Goal: Task Accomplishment & Management: Complete application form

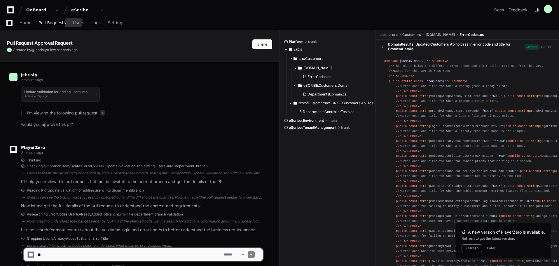
scroll to position [425, 0]
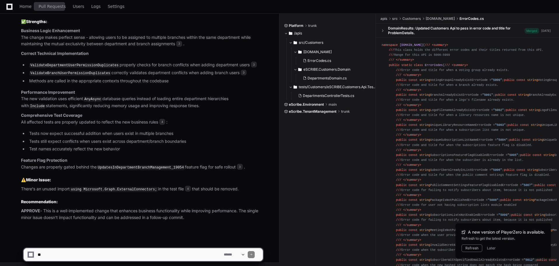
click at [47, 7] on span "Pull Requests" at bounding box center [51, 6] width 27 height 3
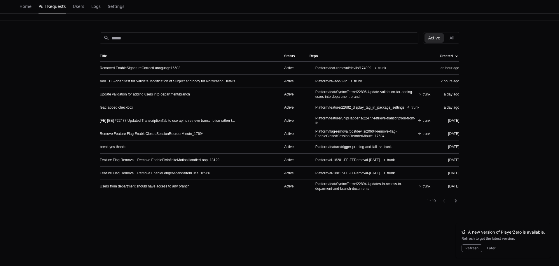
scroll to position [58, 0]
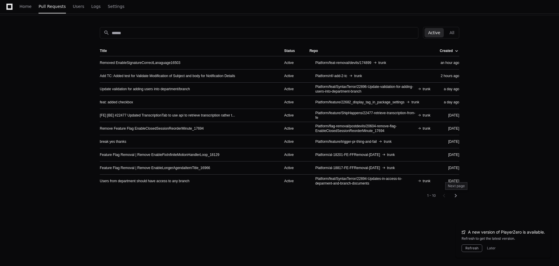
click at [457, 195] on mat-icon "chevron_right" at bounding box center [455, 195] width 7 height 7
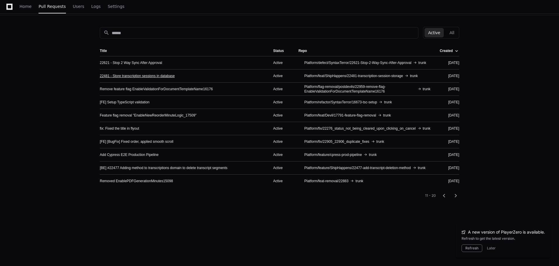
click at [162, 75] on link "22481 - Store transcription sessions in database" at bounding box center [137, 75] width 75 height 5
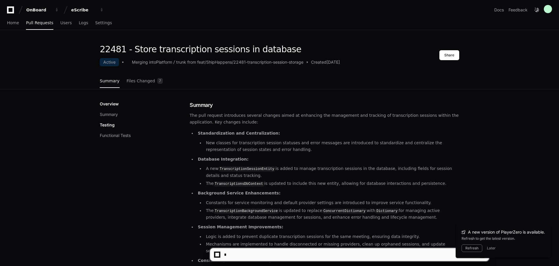
click at [256, 252] on textarea at bounding box center [351, 254] width 256 height 13
type textarea "**********"
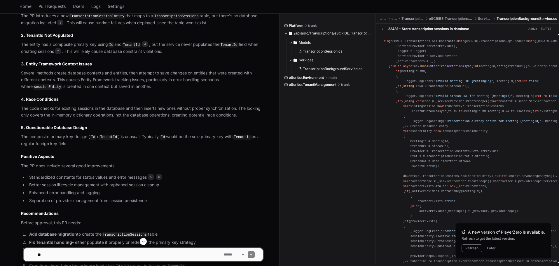
scroll to position [544, 0]
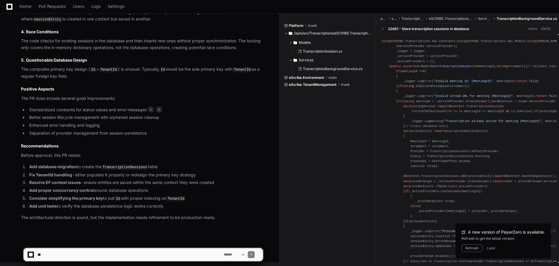
click at [123, 255] on textarea at bounding box center [129, 254] width 186 height 13
click at [156, 256] on textarea at bounding box center [129, 254] width 186 height 13
paste textarea "**********"
type textarea "**********"
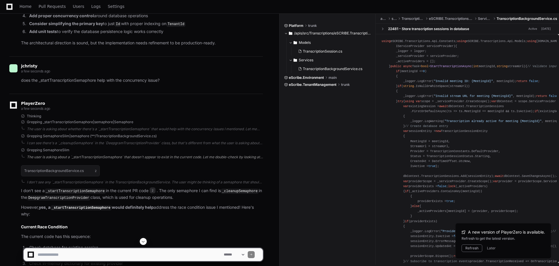
scroll to position [741, 0]
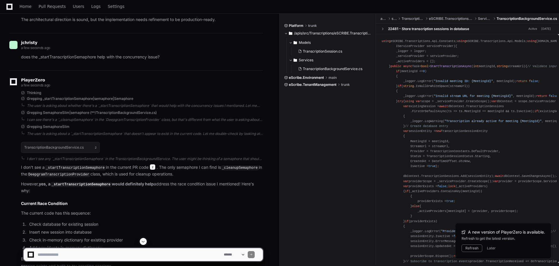
click at [151, 166] on span "2" at bounding box center [153, 167] width 6 height 6
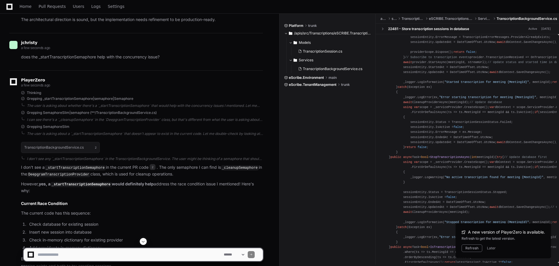
scroll to position [204, 0]
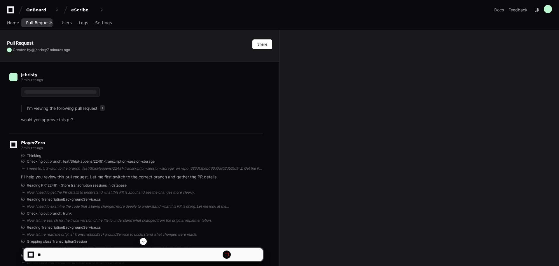
click at [37, 24] on span "Pull Requests" at bounding box center [39, 22] width 27 height 3
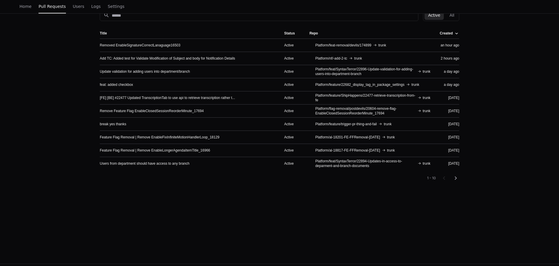
scroll to position [87, 0]
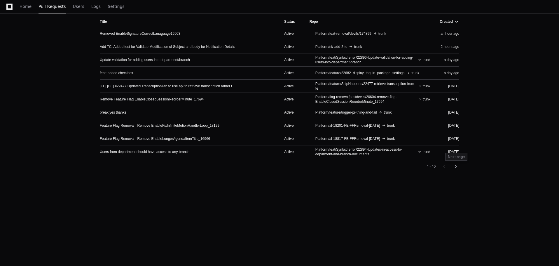
click at [455, 168] on mat-icon "chevron_right" at bounding box center [455, 166] width 7 height 7
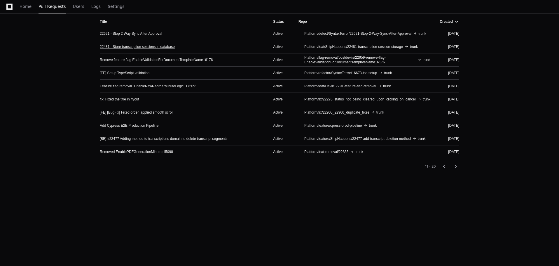
click at [154, 47] on link "22481 - Store transcription sessions in database" at bounding box center [137, 46] width 75 height 5
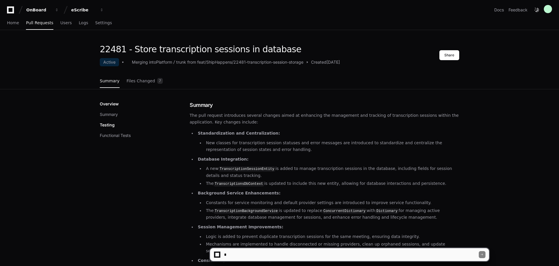
click at [277, 253] on textarea at bounding box center [351, 254] width 256 height 13
type textarea "**********"
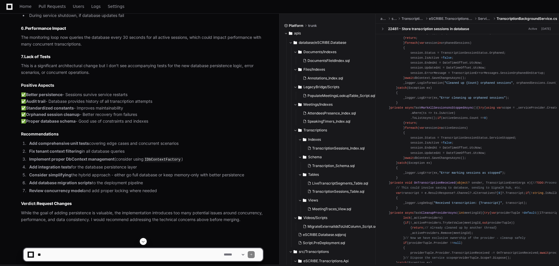
scroll to position [954, 0]
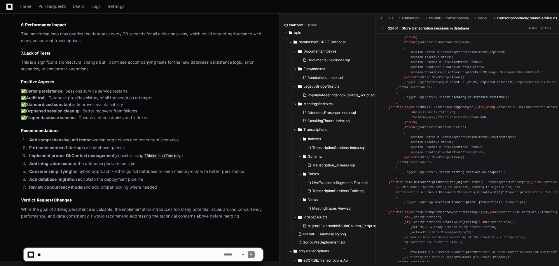
click at [152, 254] on textarea at bounding box center [129, 254] width 186 height 13
click at [142, 254] on textarea at bounding box center [129, 254] width 186 height 13
type textarea "**********"
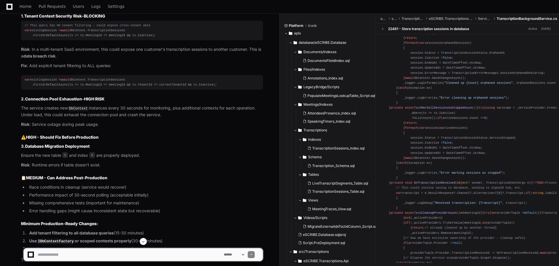
scroll to position [1226, 0]
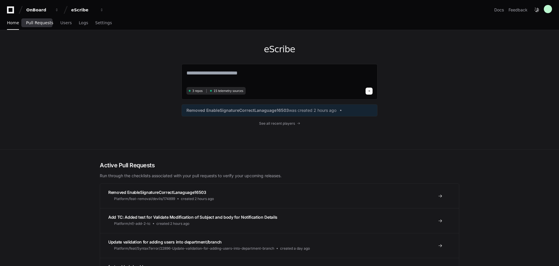
click at [41, 22] on span "Pull Requests" at bounding box center [39, 22] width 27 height 3
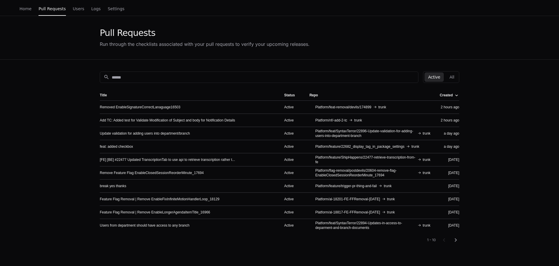
scroll to position [29, 0]
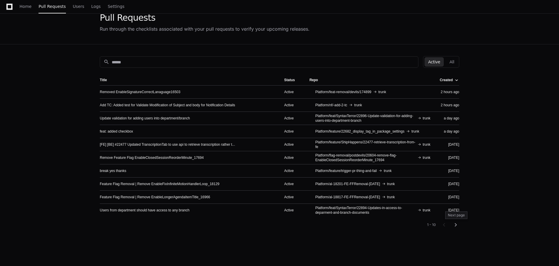
click at [456, 224] on mat-icon "chevron_right" at bounding box center [455, 224] width 7 height 7
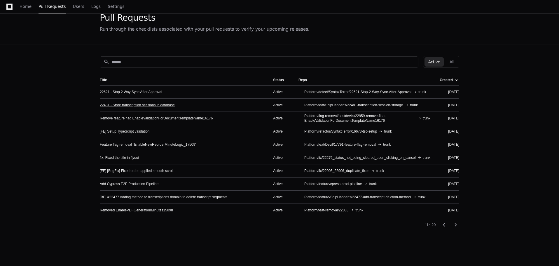
drag, startPoint x: 127, startPoint y: 105, endPoint x: 113, endPoint y: 105, distance: 13.7
click at [127, 105] on link "22481 - Store transcription sessions in database" at bounding box center [137, 105] width 75 height 5
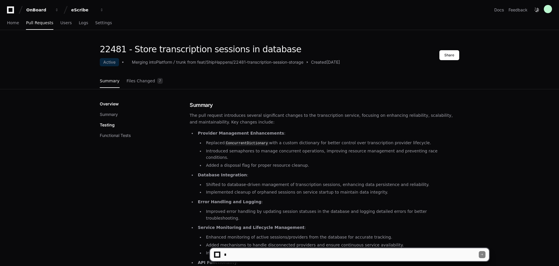
click at [245, 255] on textarea at bounding box center [351, 254] width 256 height 13
click at [281, 255] on textarea at bounding box center [351, 254] width 256 height 13
type textarea "**********"
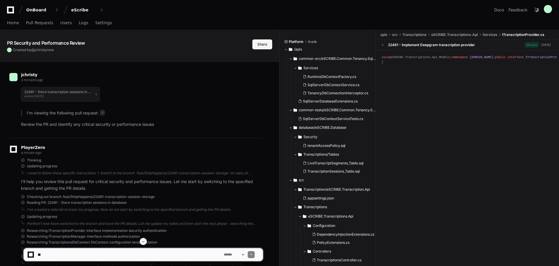
click at [262, 45] on button "Share" at bounding box center [262, 44] width 20 height 10
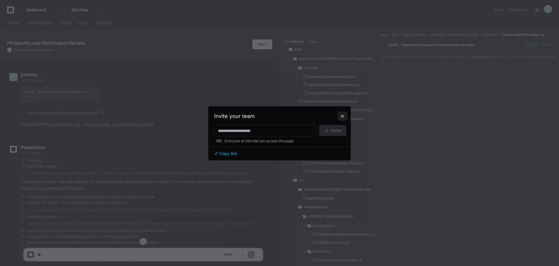
click at [344, 115] on button at bounding box center [342, 115] width 9 height 9
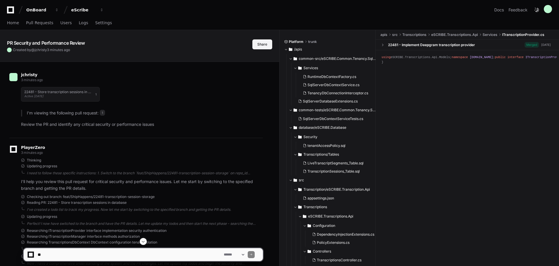
click at [259, 47] on button "Share" at bounding box center [262, 44] width 20 height 10
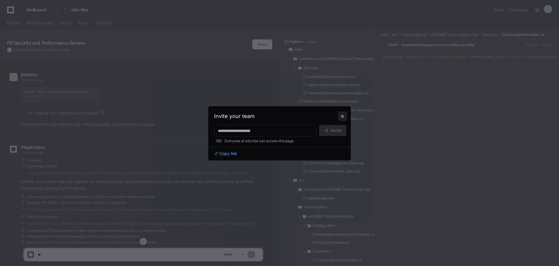
click at [343, 115] on button at bounding box center [342, 115] width 9 height 9
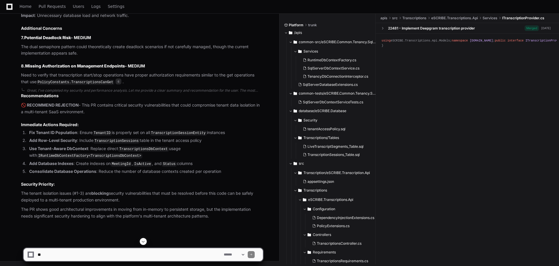
scroll to position [777, 0]
